Goal: Information Seeking & Learning: Learn about a topic

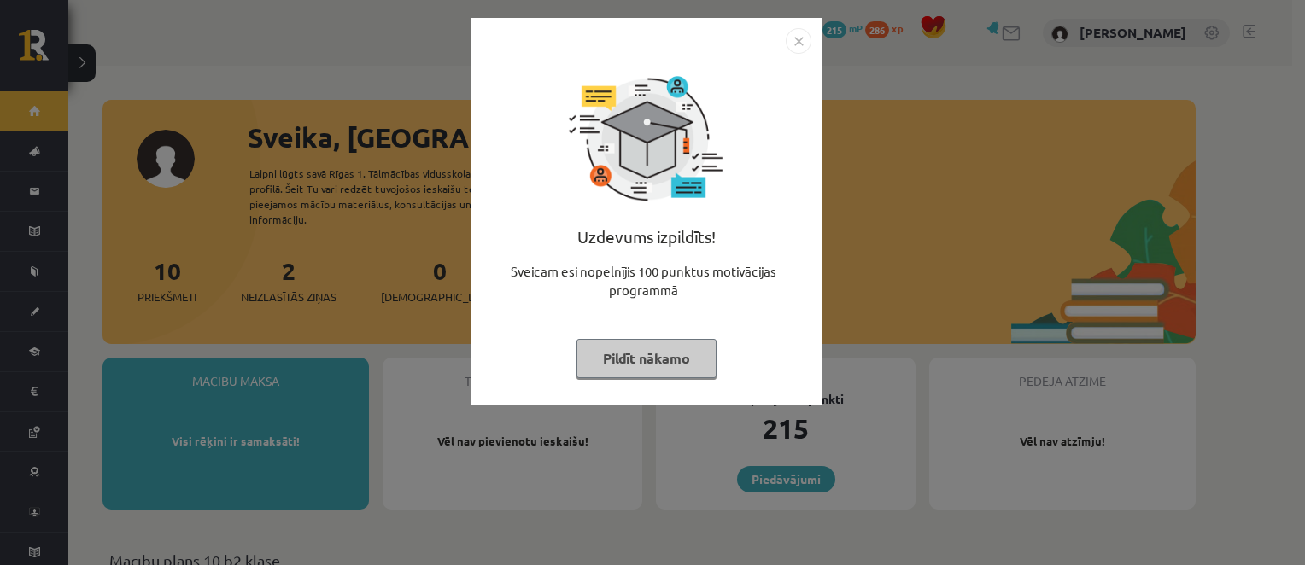
click at [801, 36] on img "Close" at bounding box center [799, 41] width 26 height 26
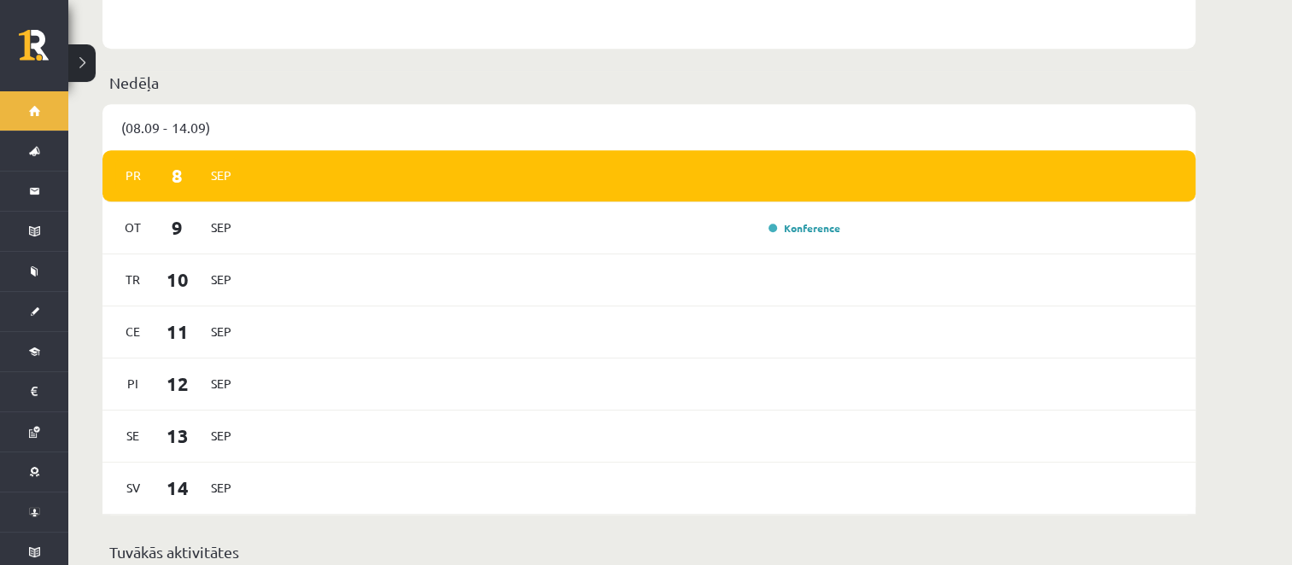
scroll to position [891, 0]
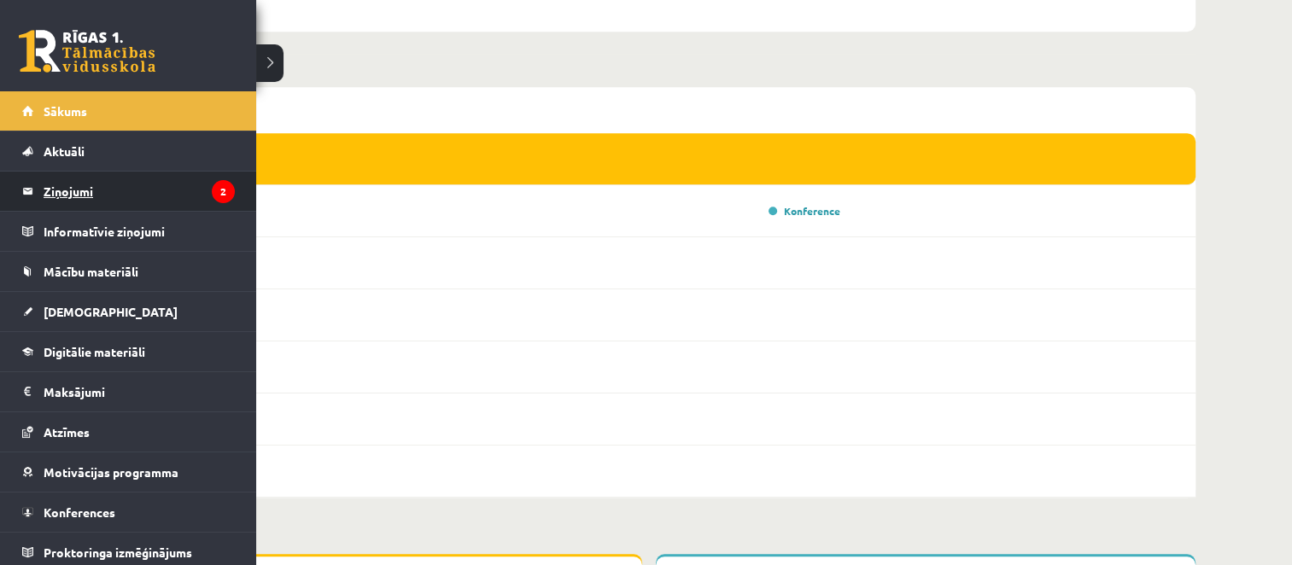
click at [88, 195] on legend "Ziņojumi 2" at bounding box center [139, 191] width 191 height 39
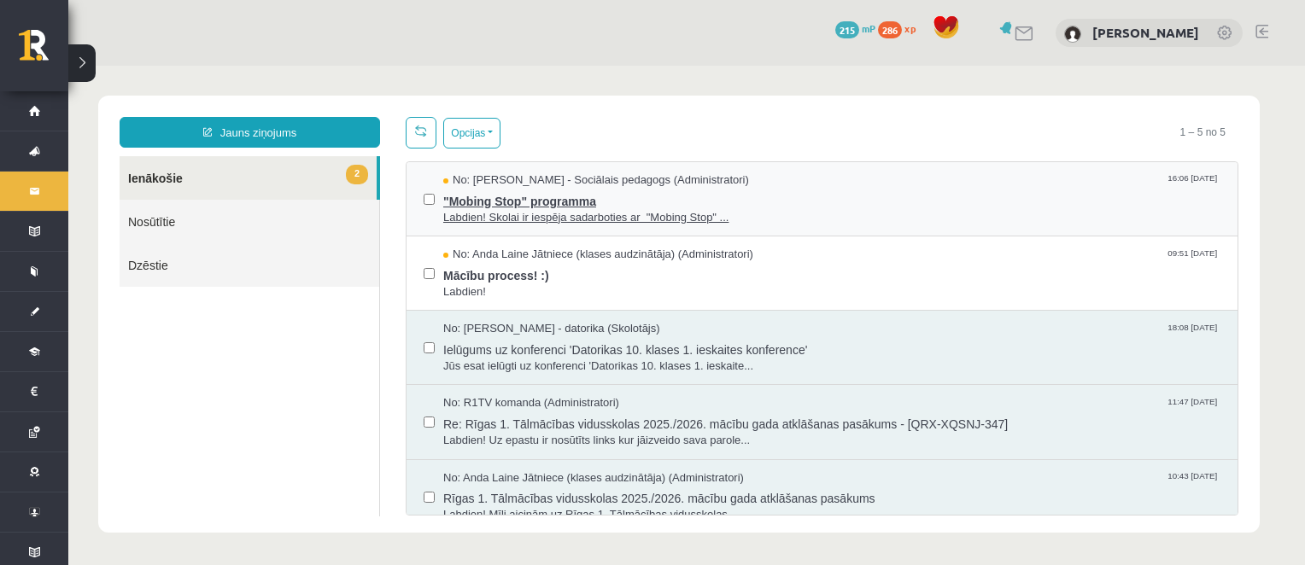
click at [738, 219] on span "Labdien! Skolai ir iespēja sadarboties ar "Mobing Stop" ..." at bounding box center [831, 218] width 777 height 16
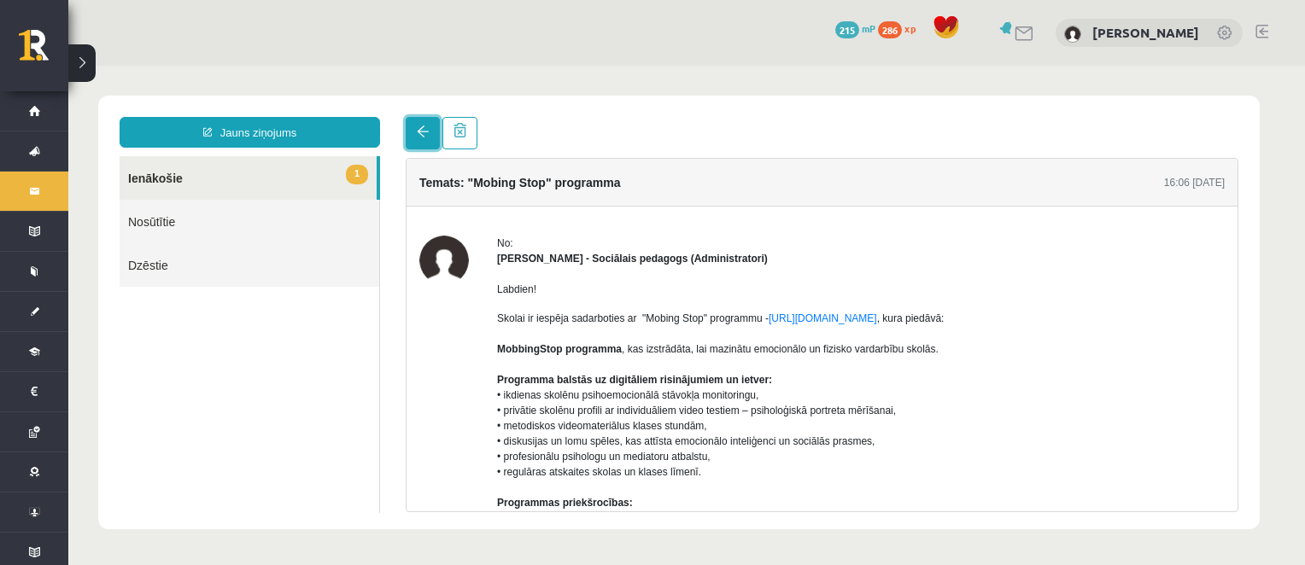
click at [427, 133] on span at bounding box center [423, 132] width 12 height 12
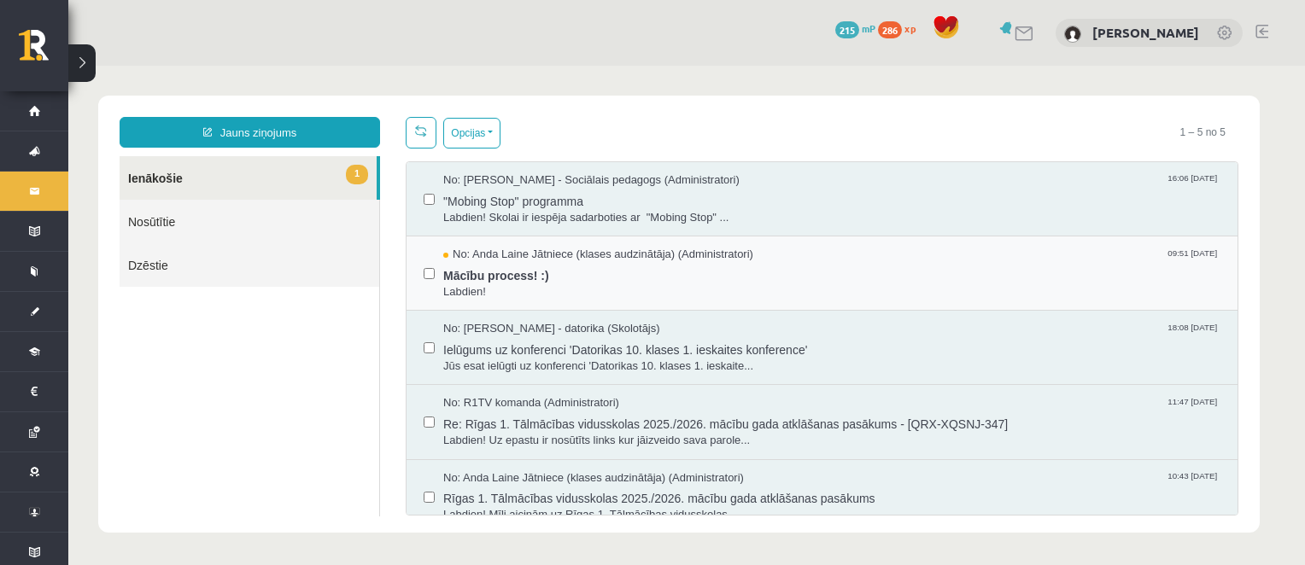
click at [685, 301] on div "No: Anda Laine Jātniece (klases audzinātāja) (Administratori) 09:51 08/09/2025 …" at bounding box center [821, 274] width 831 height 74
click at [675, 276] on span "Mācību process! :)" at bounding box center [831, 273] width 777 height 21
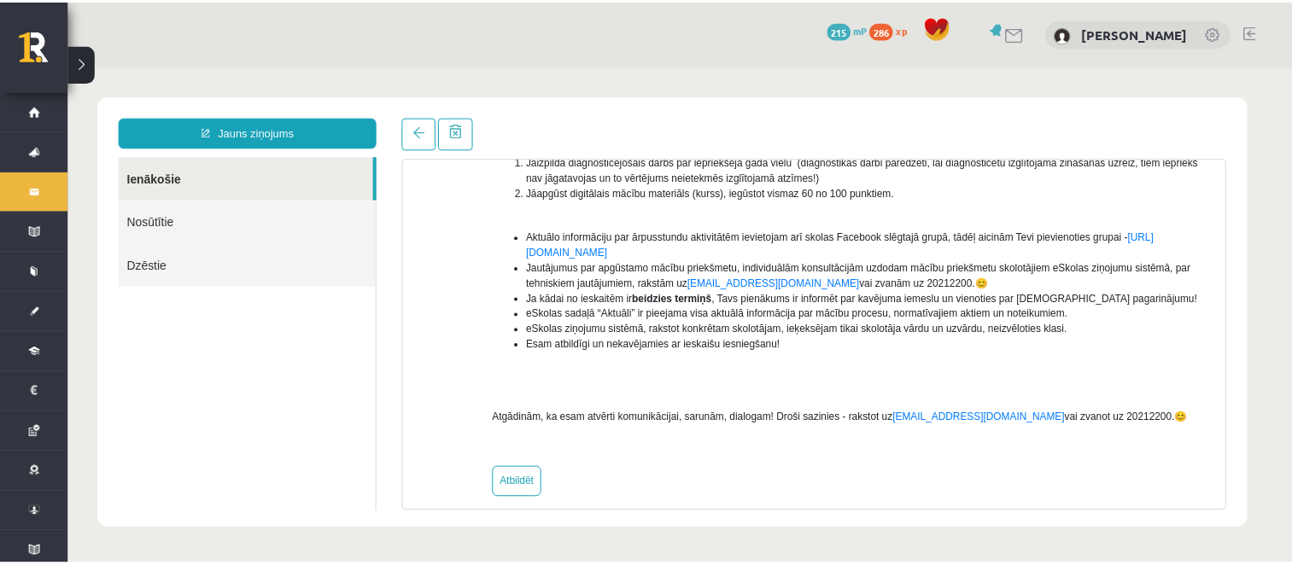
scroll to position [314, 0]
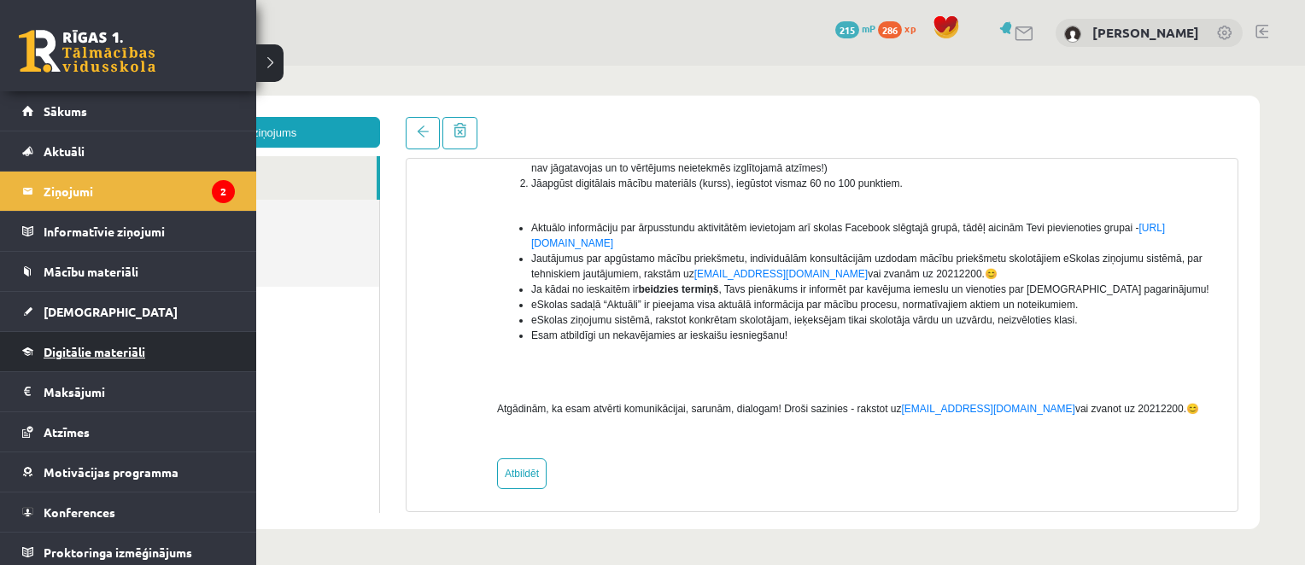
click at [116, 351] on span "Digitālie materiāli" at bounding box center [95, 351] width 102 height 15
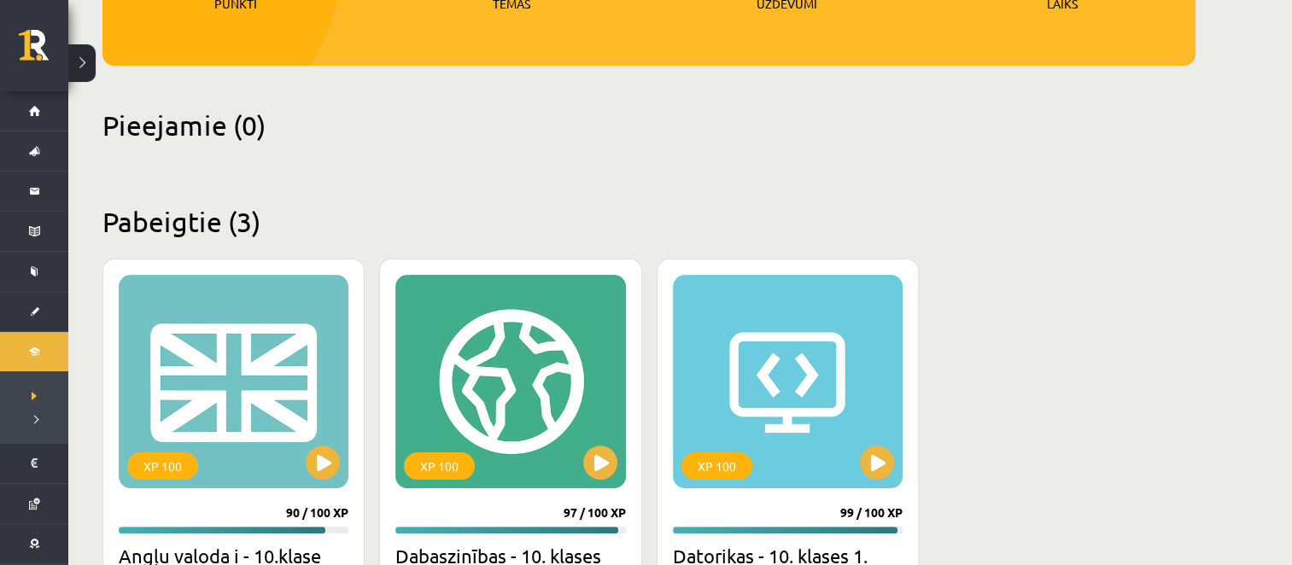
scroll to position [323, 0]
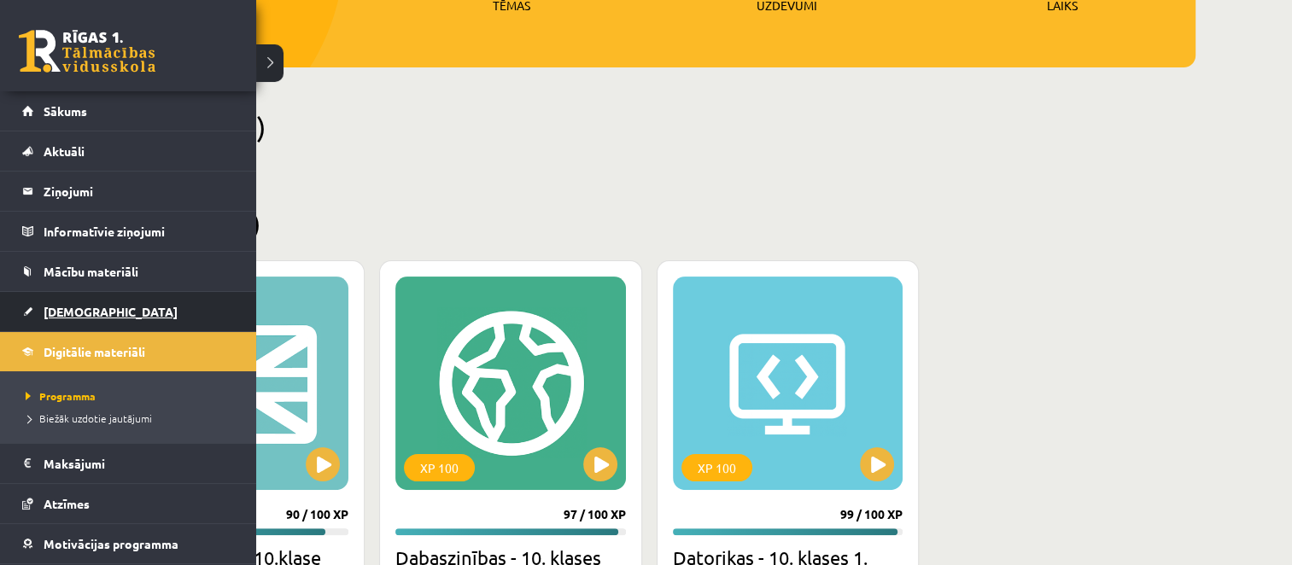
click at [145, 302] on link "[DEMOGRAPHIC_DATA]" at bounding box center [128, 311] width 213 height 39
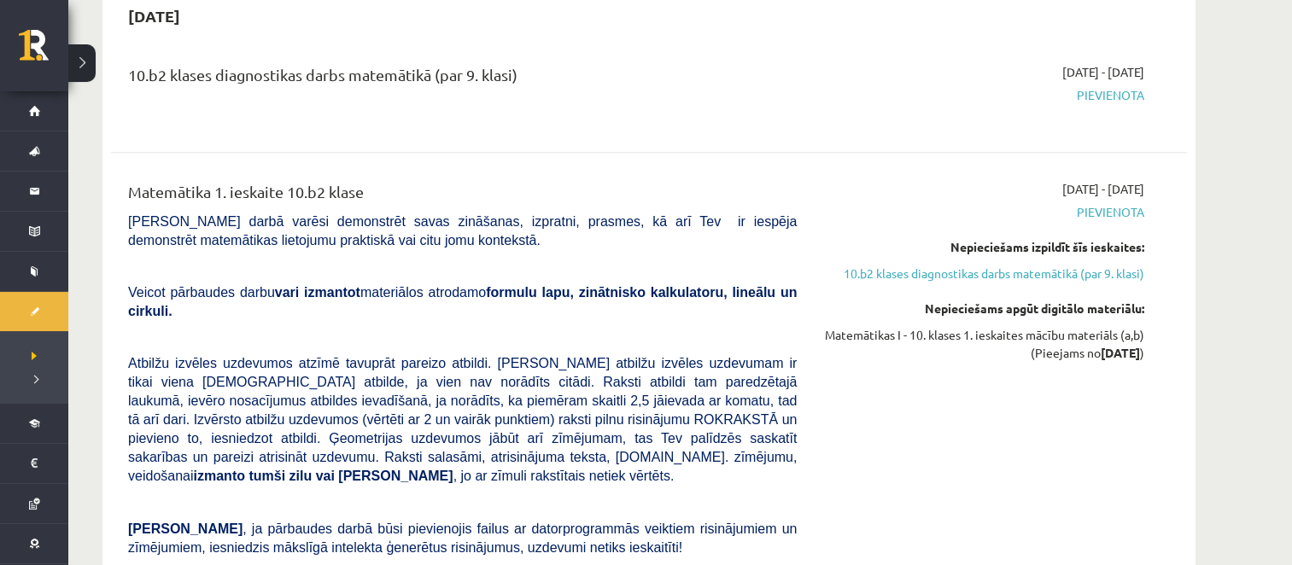
scroll to position [914, 0]
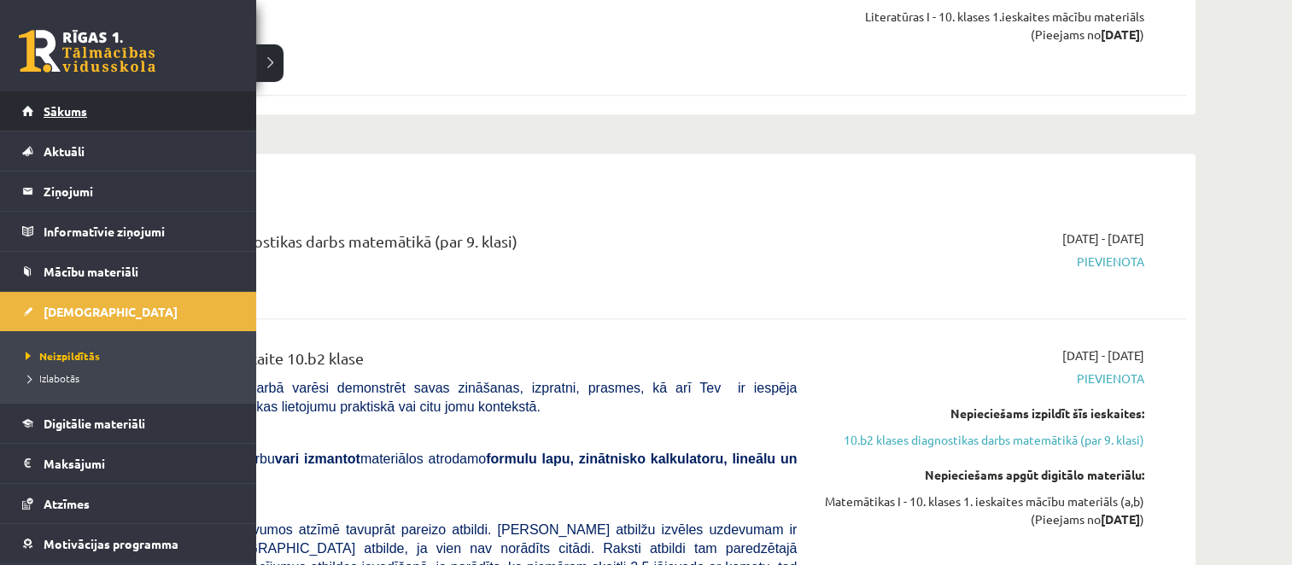
click at [150, 101] on link "Sākums" at bounding box center [128, 110] width 213 height 39
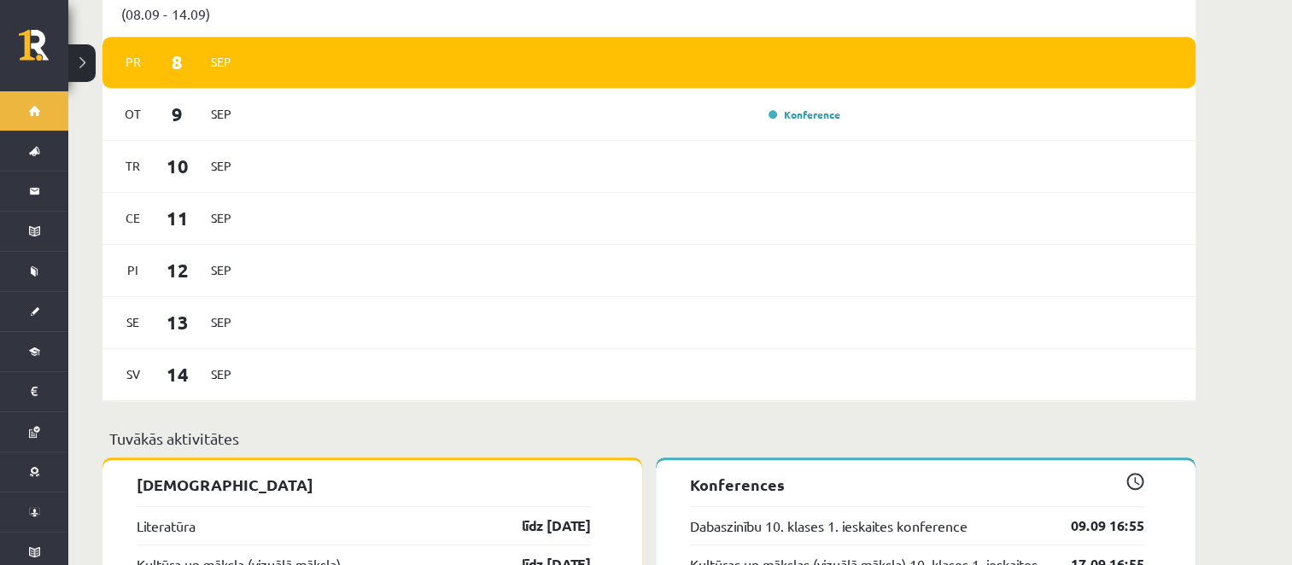
scroll to position [1003, 0]
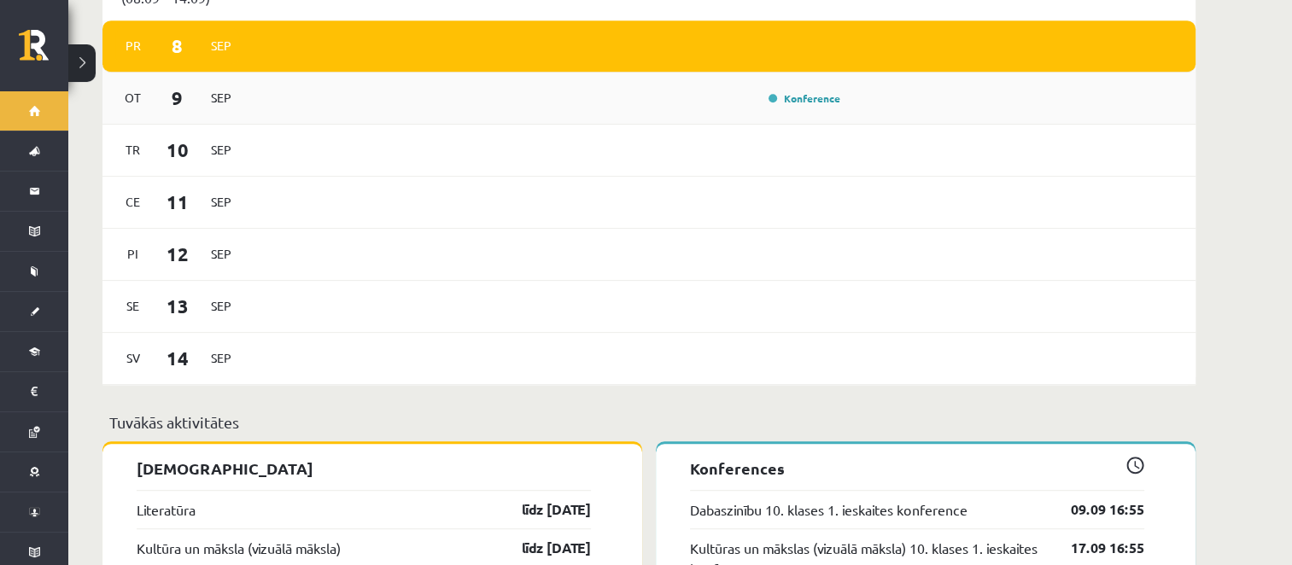
click at [1067, 79] on div "[DATE] Konference" at bounding box center [648, 99] width 1093 height 52
click at [804, 91] on link "Konference" at bounding box center [805, 98] width 72 height 14
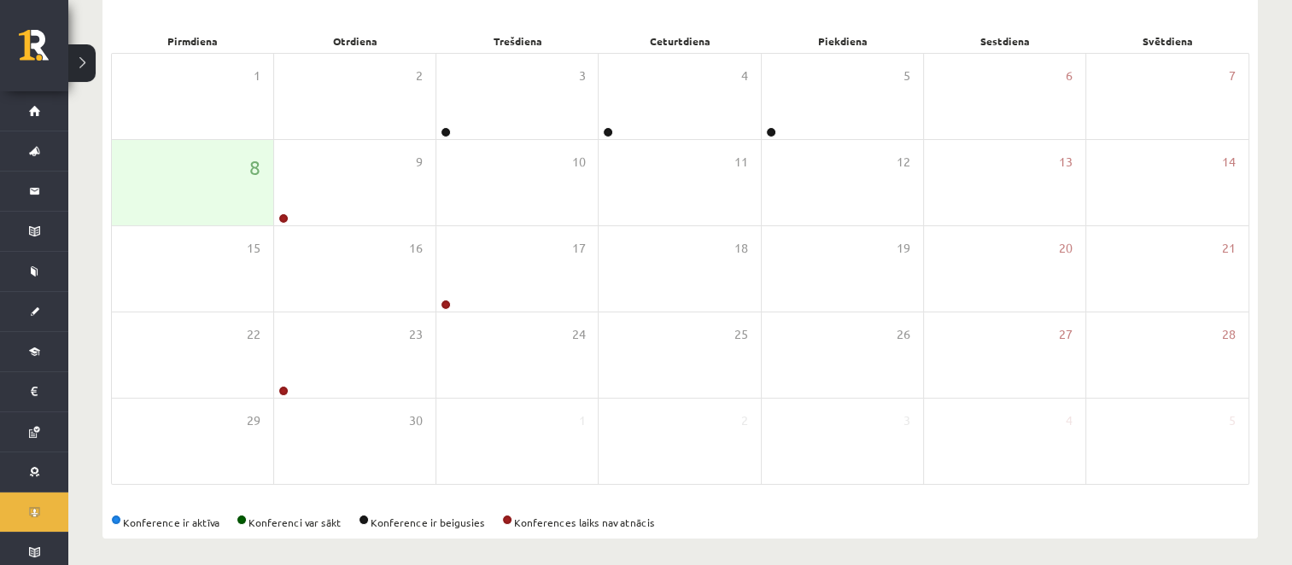
scroll to position [249, 0]
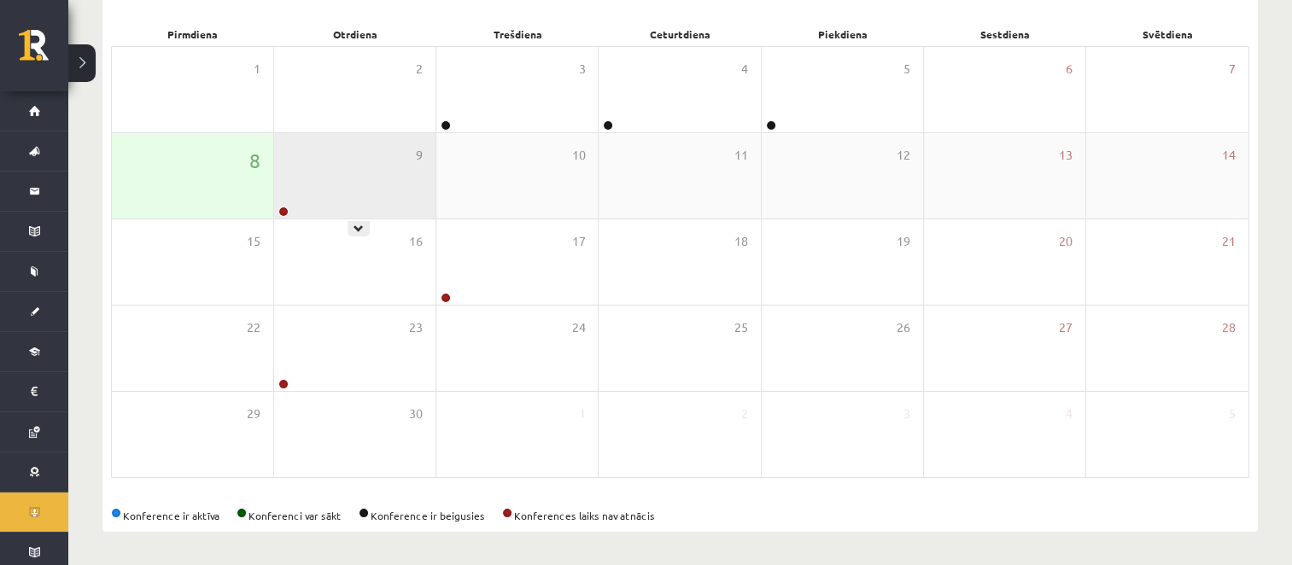
click at [359, 208] on div "9" at bounding box center [354, 175] width 161 height 85
